Goal: Task Accomplishment & Management: Manage account settings

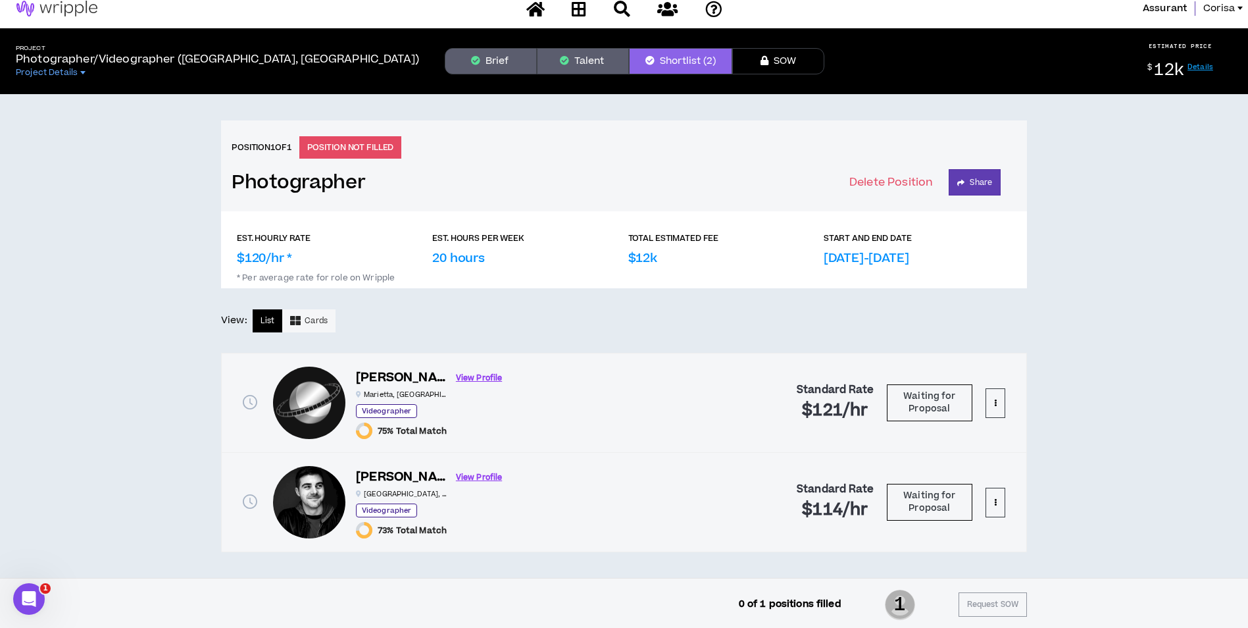
scroll to position [14, 0]
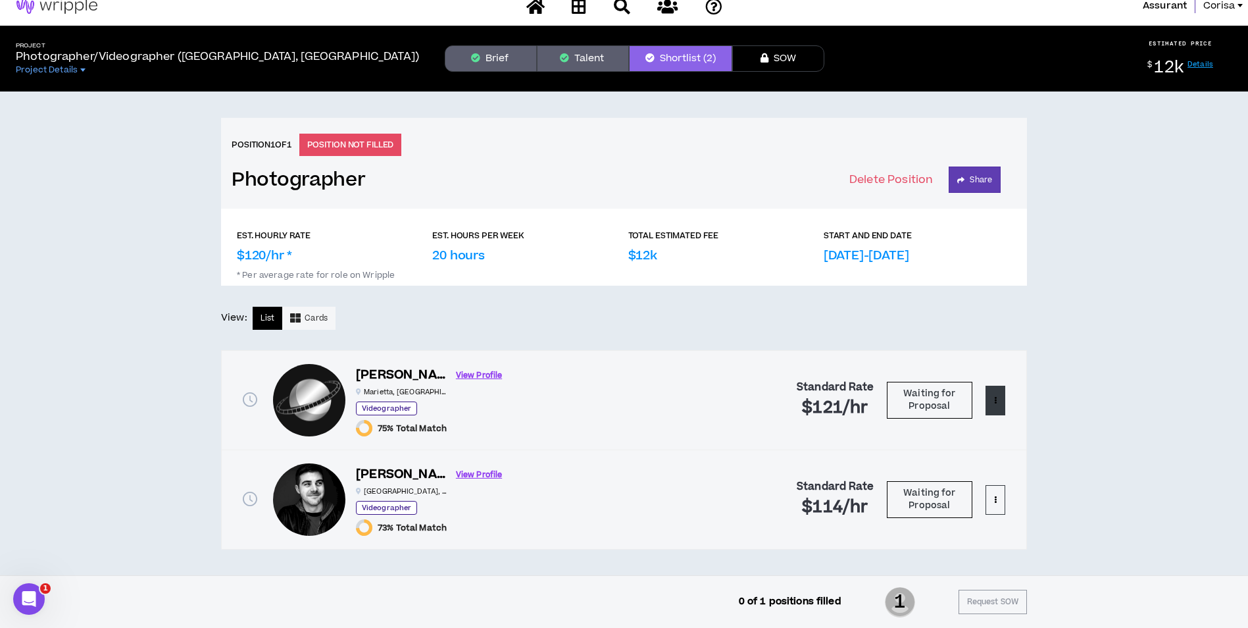
click at [988, 404] on button at bounding box center [996, 401] width 20 height 30
click at [1069, 375] on div "Position 1 of 1 POSITION NOT FILLED Photographer Delete Position Share EST. HOU…" at bounding box center [624, 333] width 1248 height 484
click at [607, 68] on button "Talent" at bounding box center [583, 58] width 92 height 26
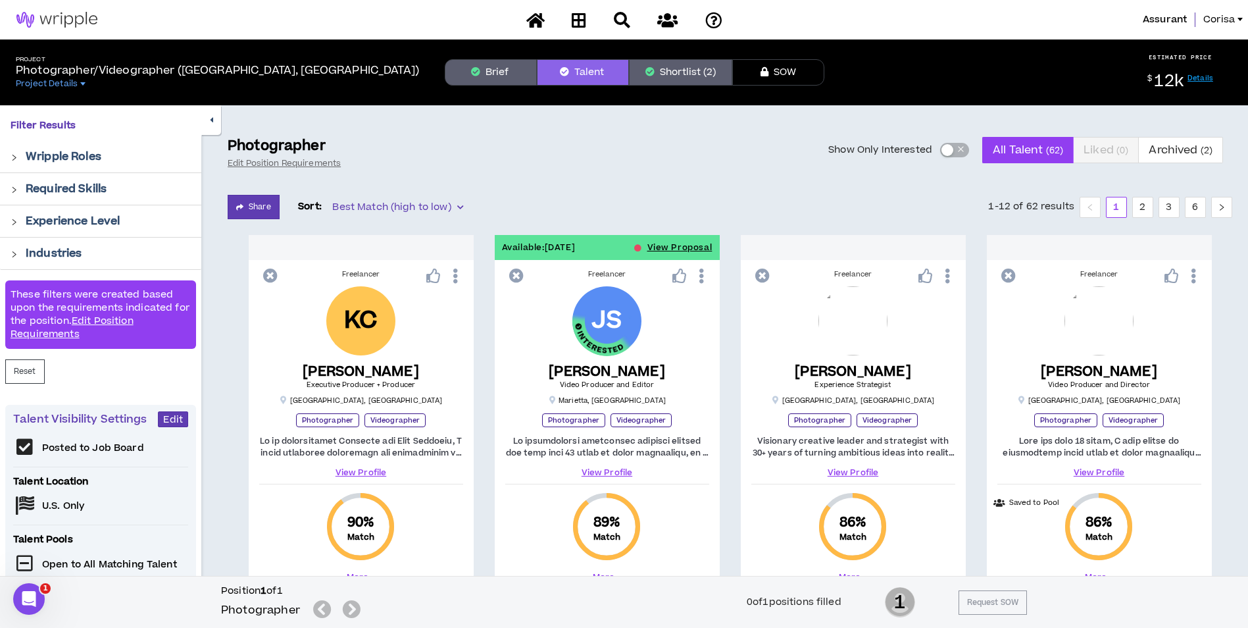
click at [676, 76] on button "Shortlist (2)" at bounding box center [680, 72] width 103 height 26
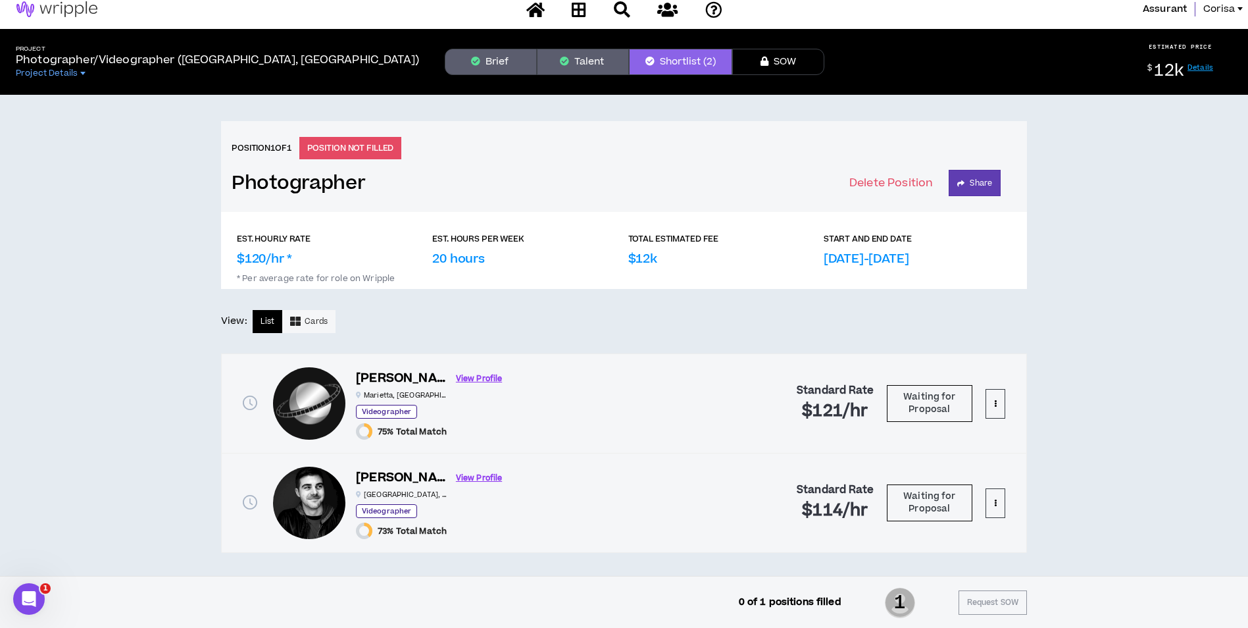
scroll to position [14, 0]
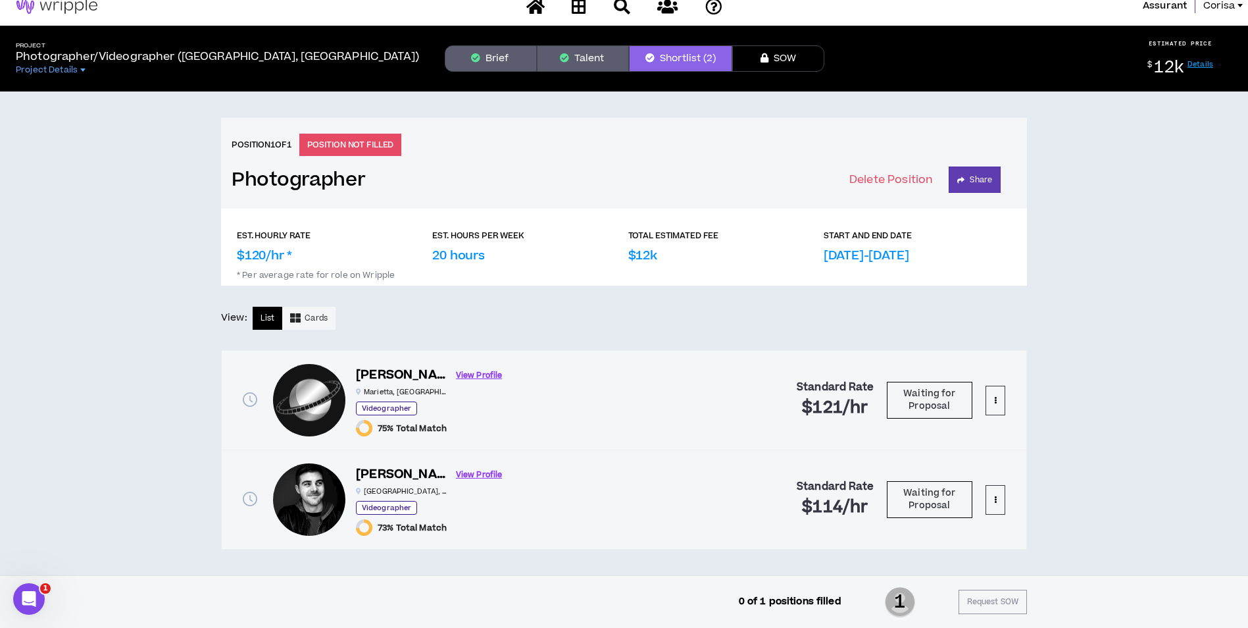
click at [245, 399] on icon "clock-circle" at bounding box center [250, 399] width 14 height 14
click at [516, 415] on div "[PERSON_NAME] View Profile [PERSON_NAME] , [GEOGRAPHIC_DATA] Videographer 75% T…" at bounding box center [440, 400] width 334 height 72
click at [978, 404] on div "Standard Rate $121 /hr Waiting for Proposal" at bounding box center [839, 400] width 334 height 72
click at [995, 404] on p at bounding box center [995, 400] width 3 height 13
click at [738, 397] on div "Standard Rate $121 /hr Waiting for Proposal" at bounding box center [839, 400] width 334 height 72
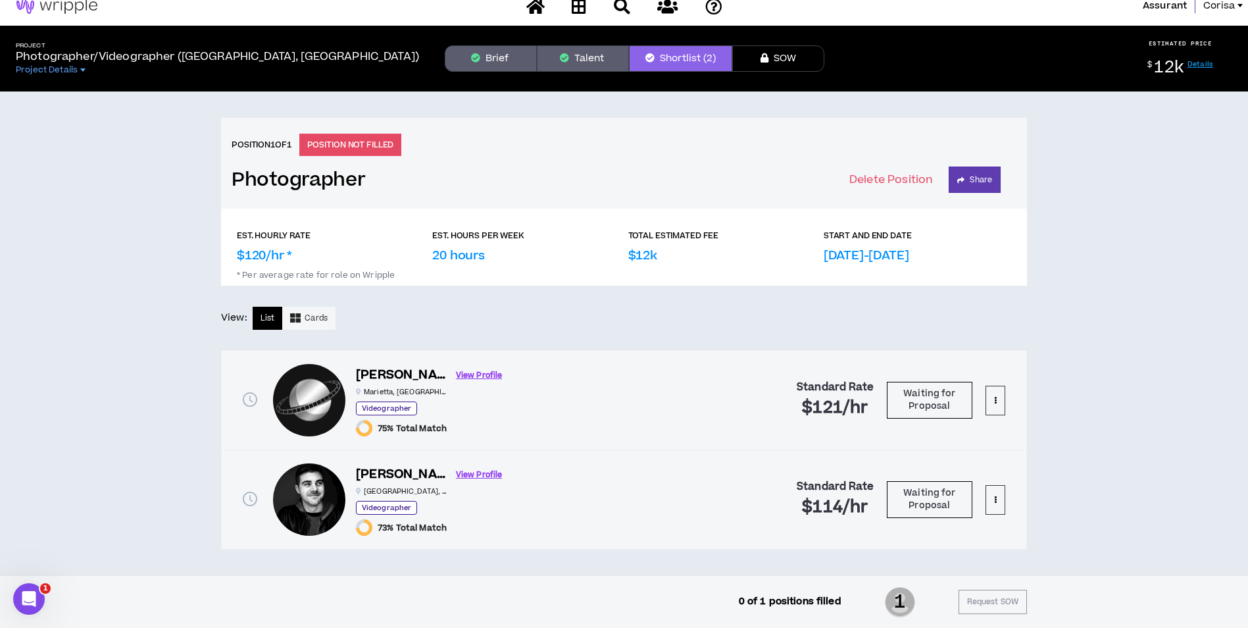
click at [567, 468] on div "[PERSON_NAME] View Profile [GEOGRAPHIC_DATA] , [GEOGRAPHIC_DATA] Videographer 7…" at bounding box center [440, 499] width 334 height 72
click at [456, 469] on link "View Profile" at bounding box center [479, 474] width 46 height 23
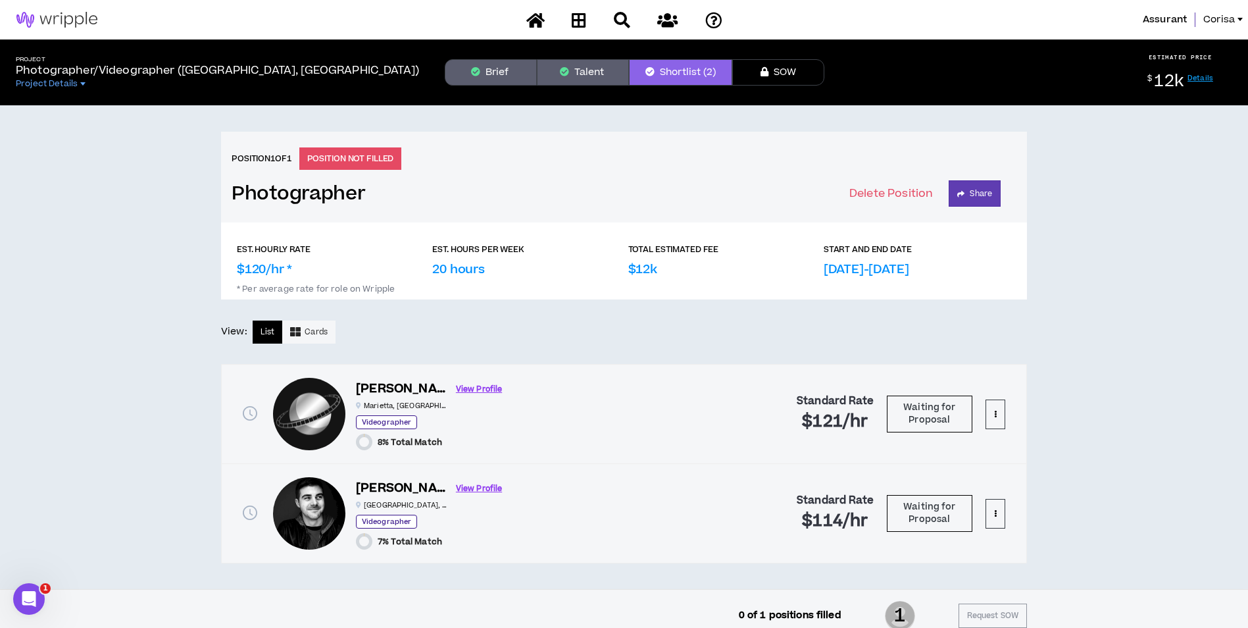
scroll to position [14, 0]
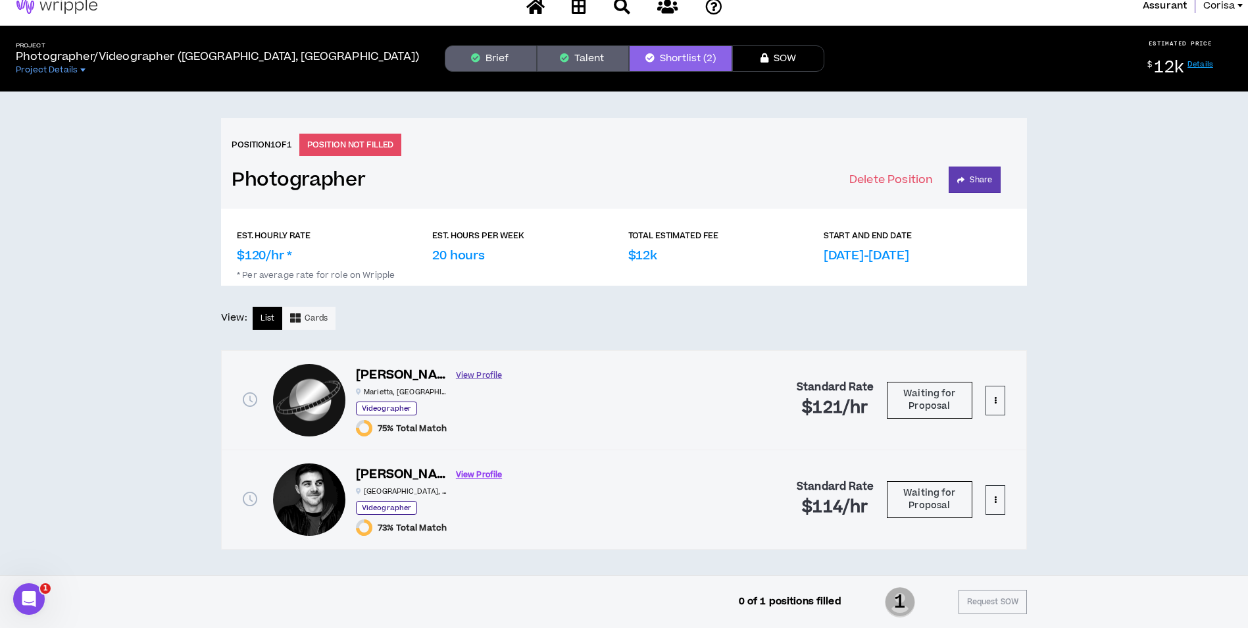
click at [456, 374] on link "View Profile" at bounding box center [479, 375] width 46 height 23
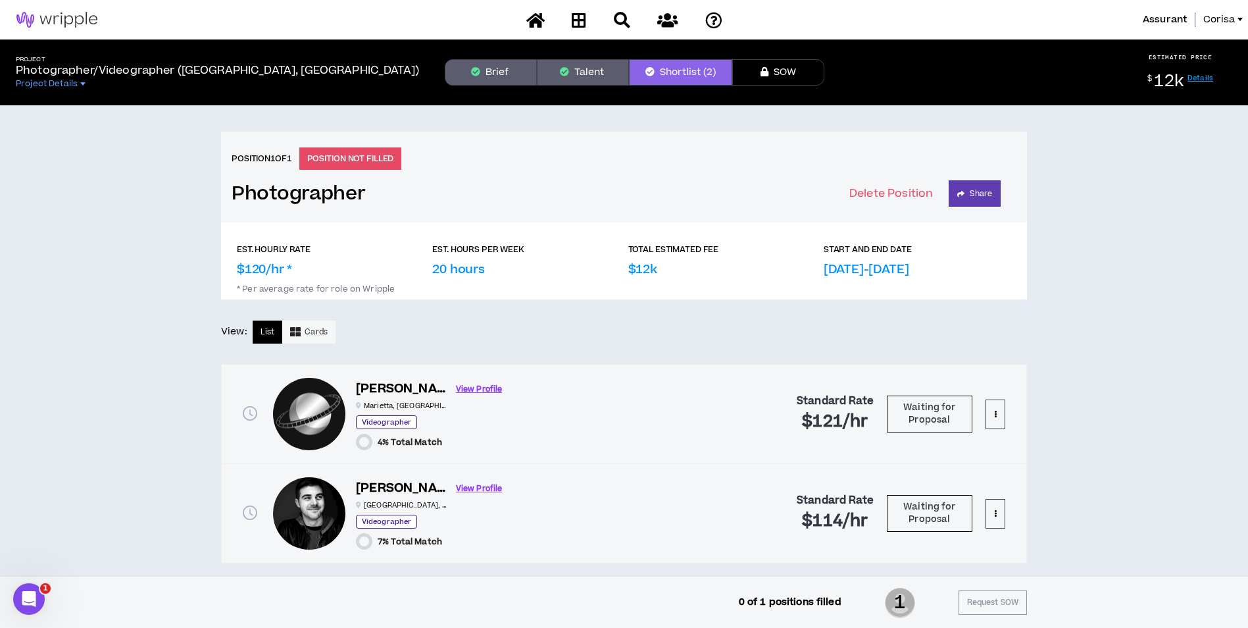
scroll to position [14, 0]
